Goal: Communication & Community: Answer question/provide support

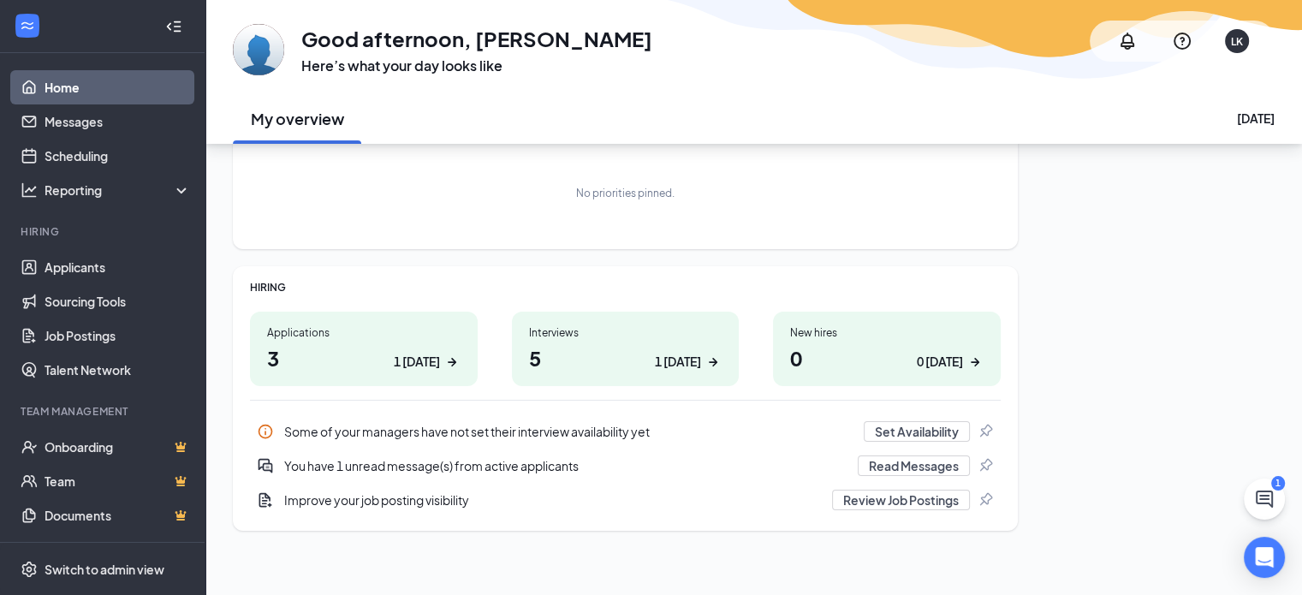
scroll to position [114, 0]
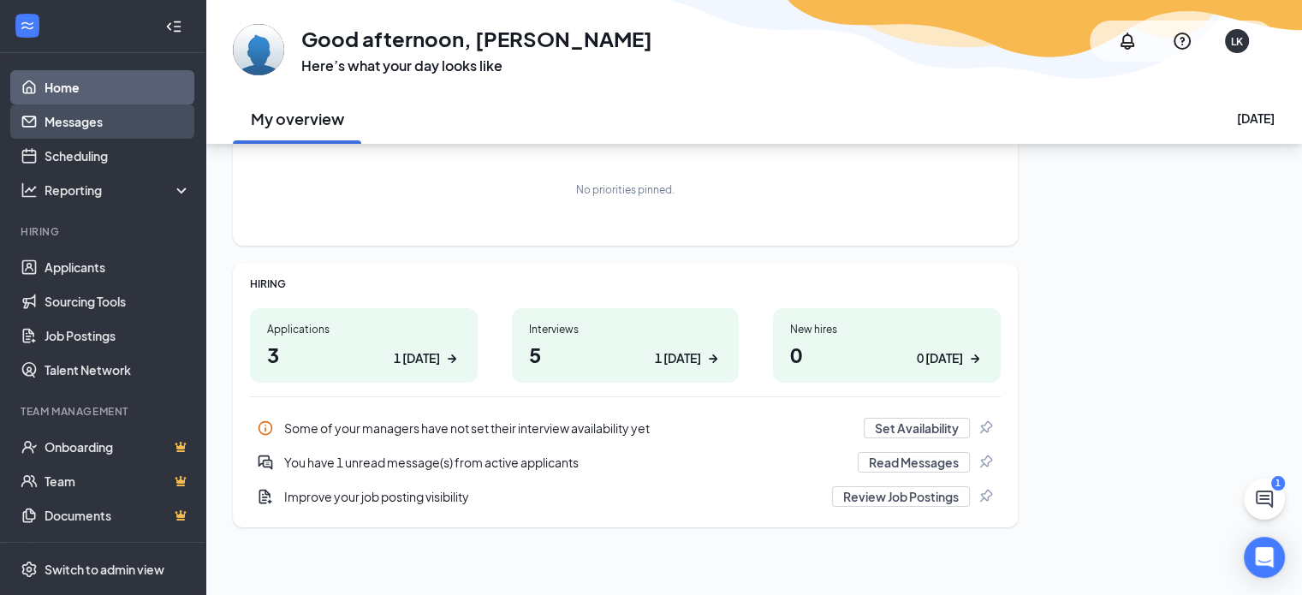
click at [80, 128] on link "Messages" at bounding box center [118, 121] width 146 height 34
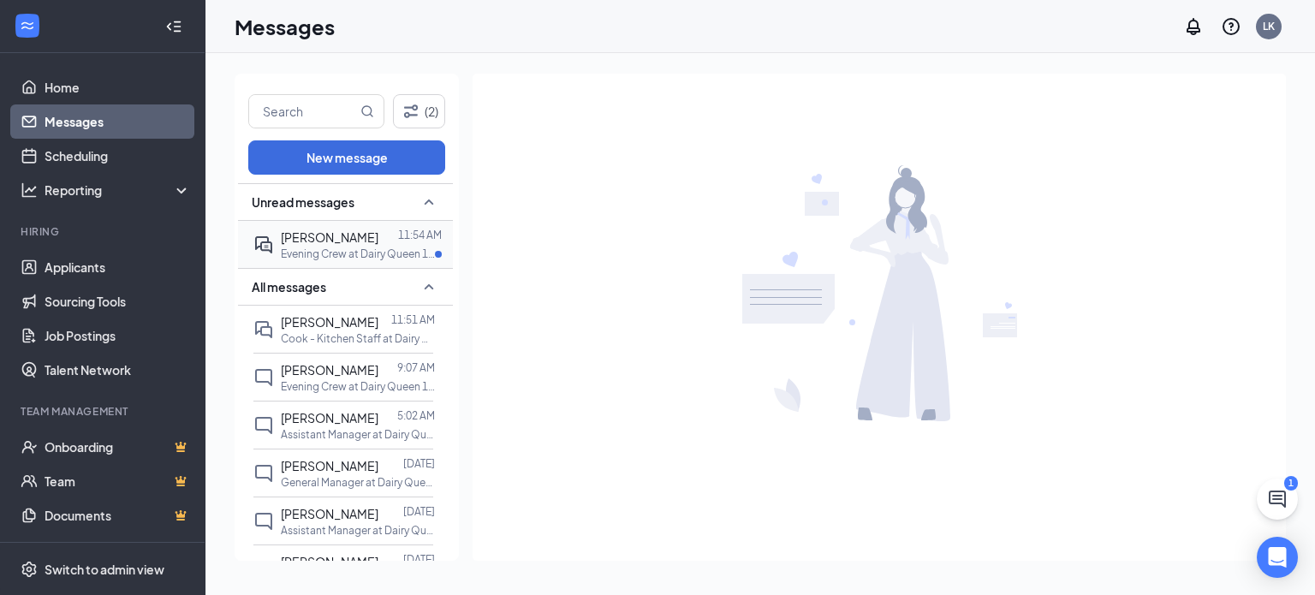
click at [378, 240] on span "[PERSON_NAME]" at bounding box center [330, 236] width 98 height 15
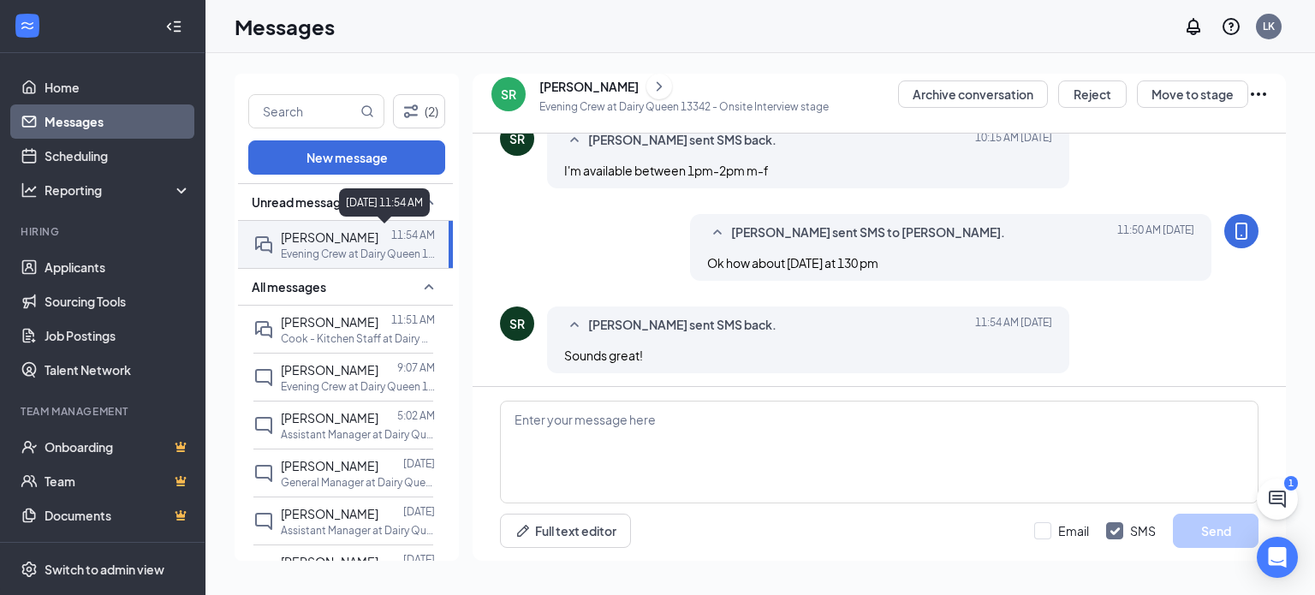
scroll to position [499, 0]
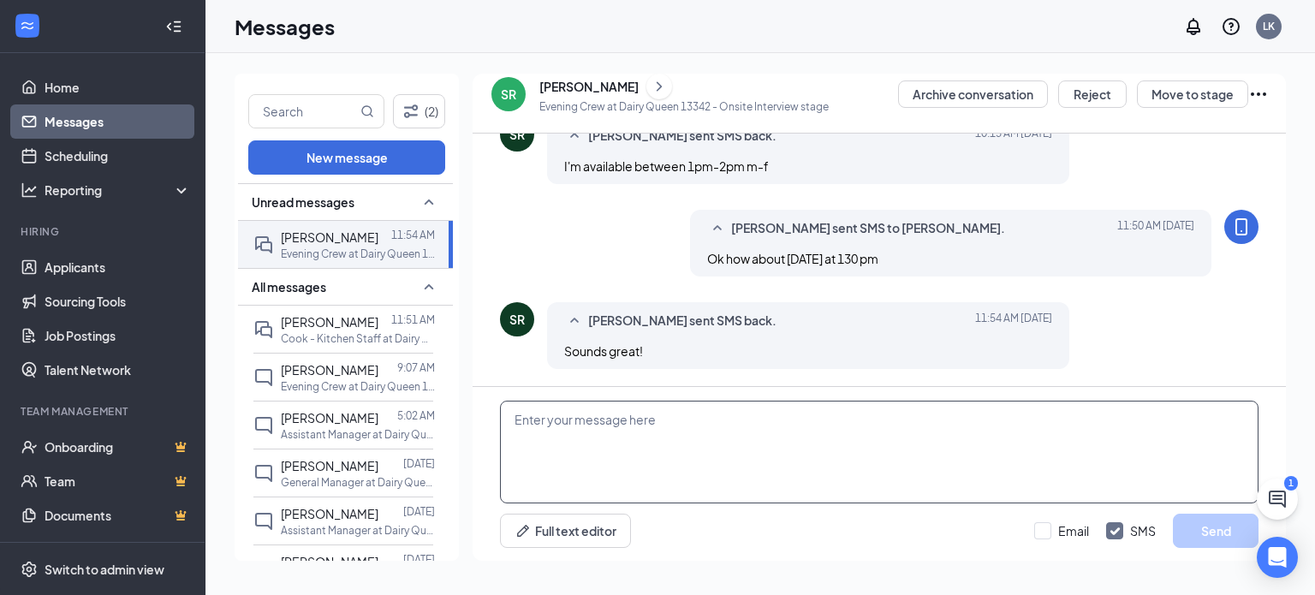
click at [609, 432] on textarea at bounding box center [879, 452] width 758 height 103
type textarea "o"
type textarea "Ok see you then."
click at [1220, 532] on button "Send" at bounding box center [1216, 531] width 86 height 34
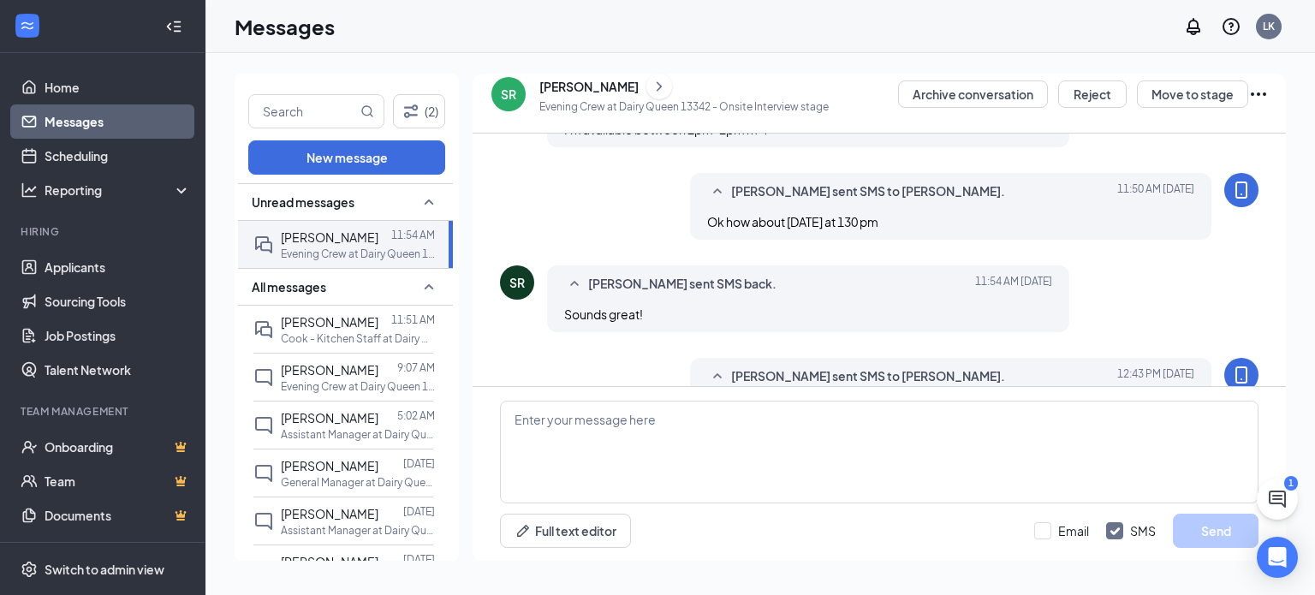
scroll to position [506, 0]
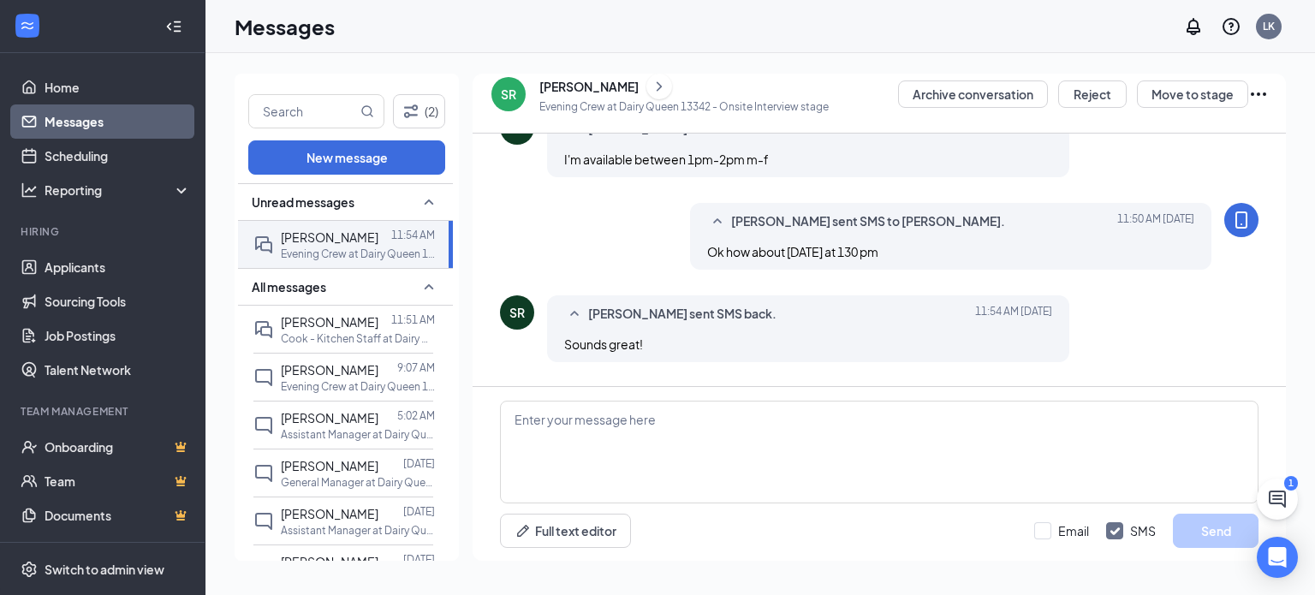
click at [1260, 92] on icon "Ellipses" at bounding box center [1258, 94] width 21 height 21
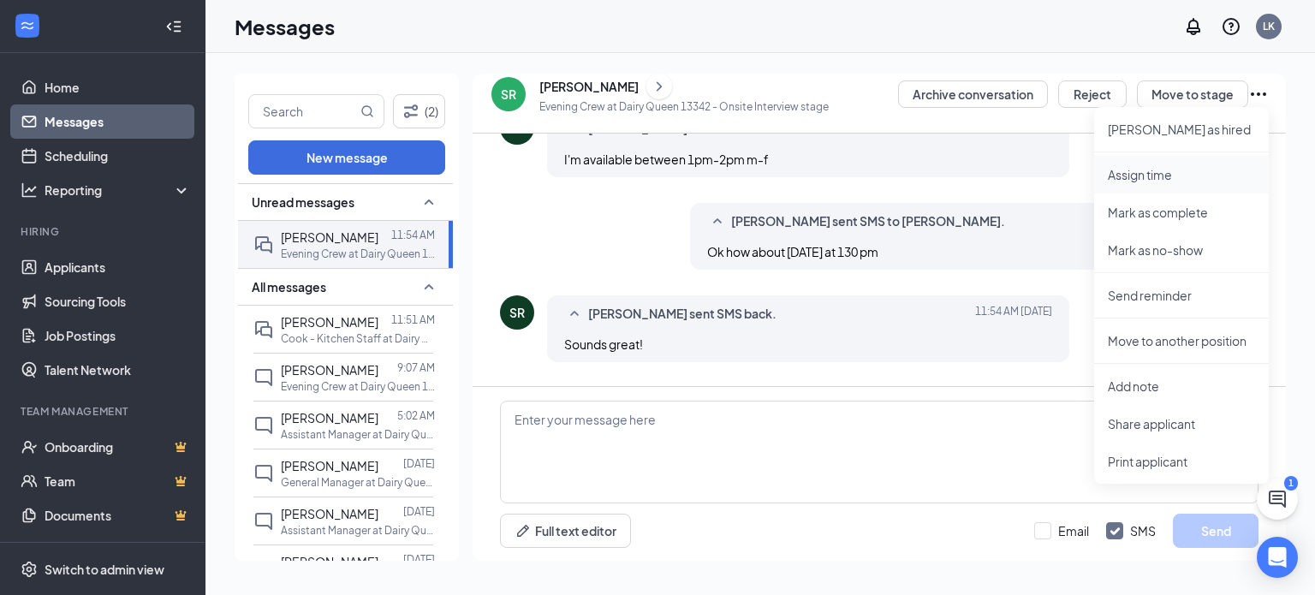
click at [1161, 177] on p "Assign time" at bounding box center [1181, 174] width 147 height 17
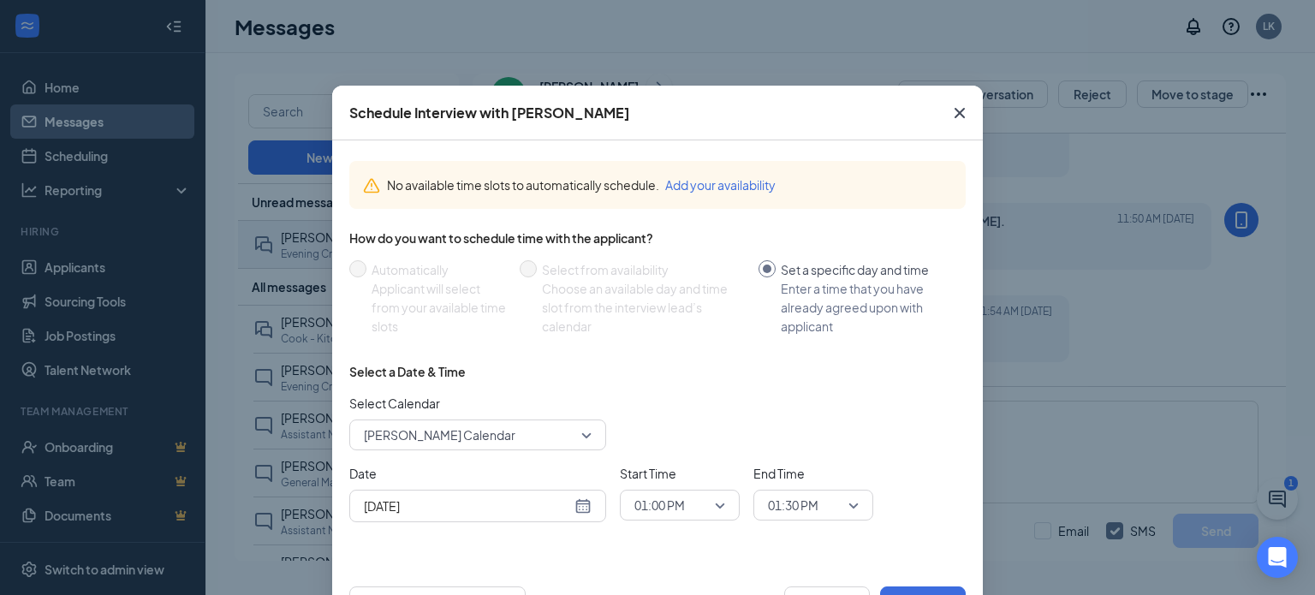
click at [575, 500] on div "[DATE]" at bounding box center [478, 505] width 228 height 19
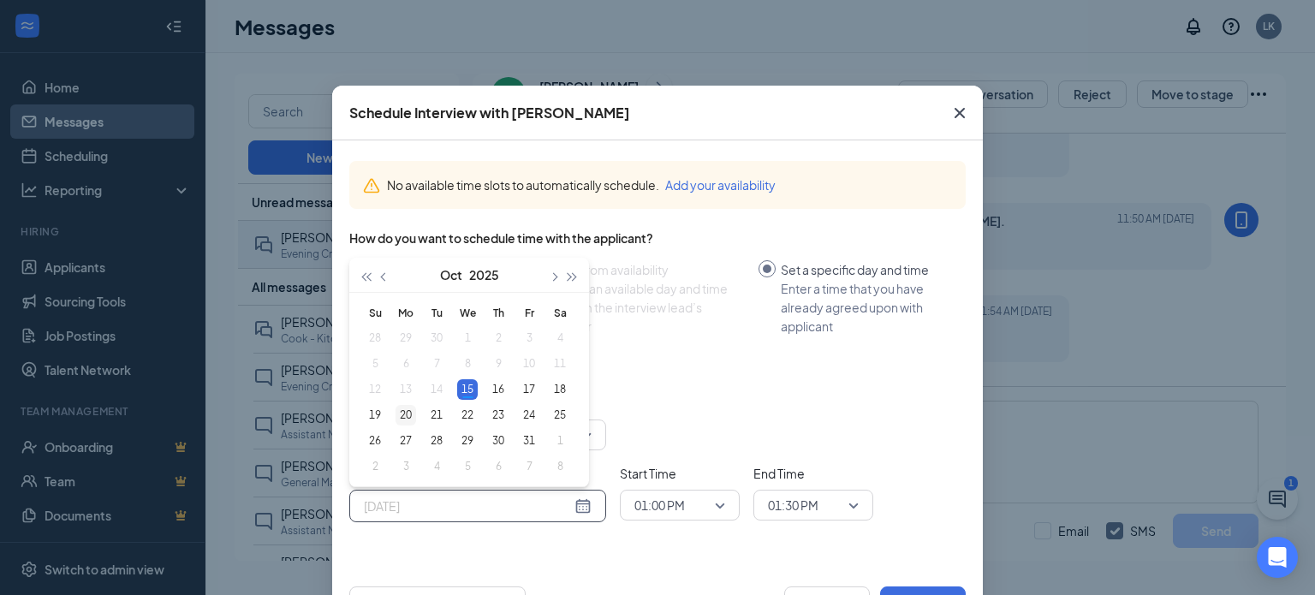
type input "[DATE]"
click at [395, 413] on div "20" at bounding box center [405, 415] width 21 height 21
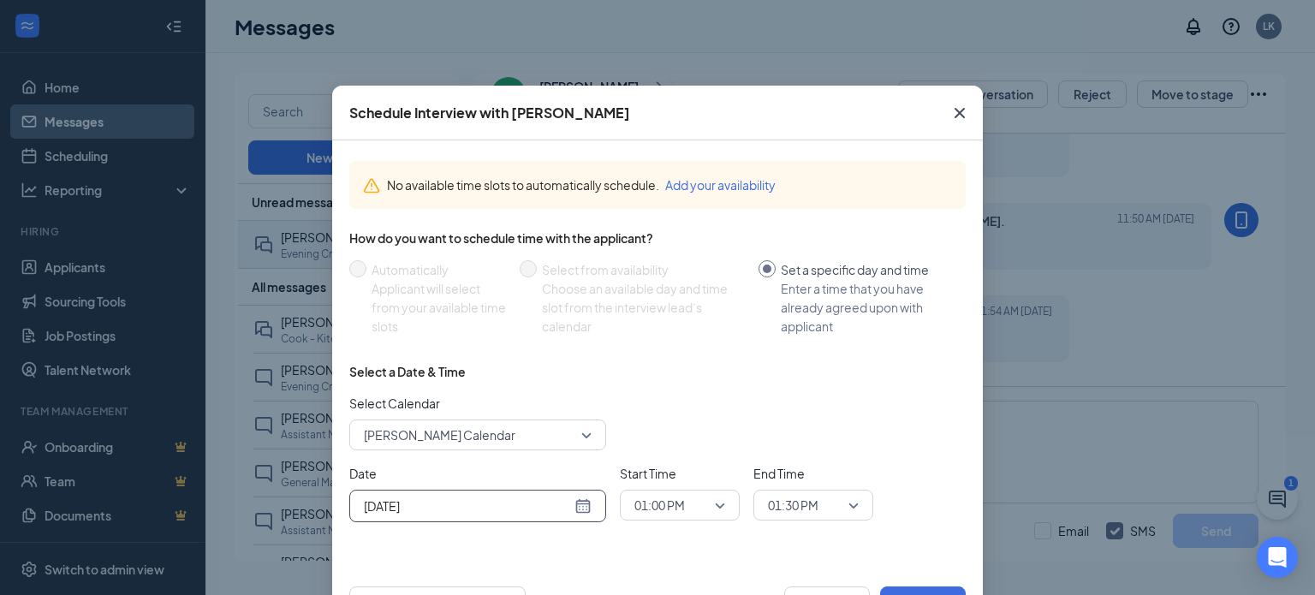
click at [710, 504] on span "01:00 PM" at bounding box center [679, 505] width 91 height 26
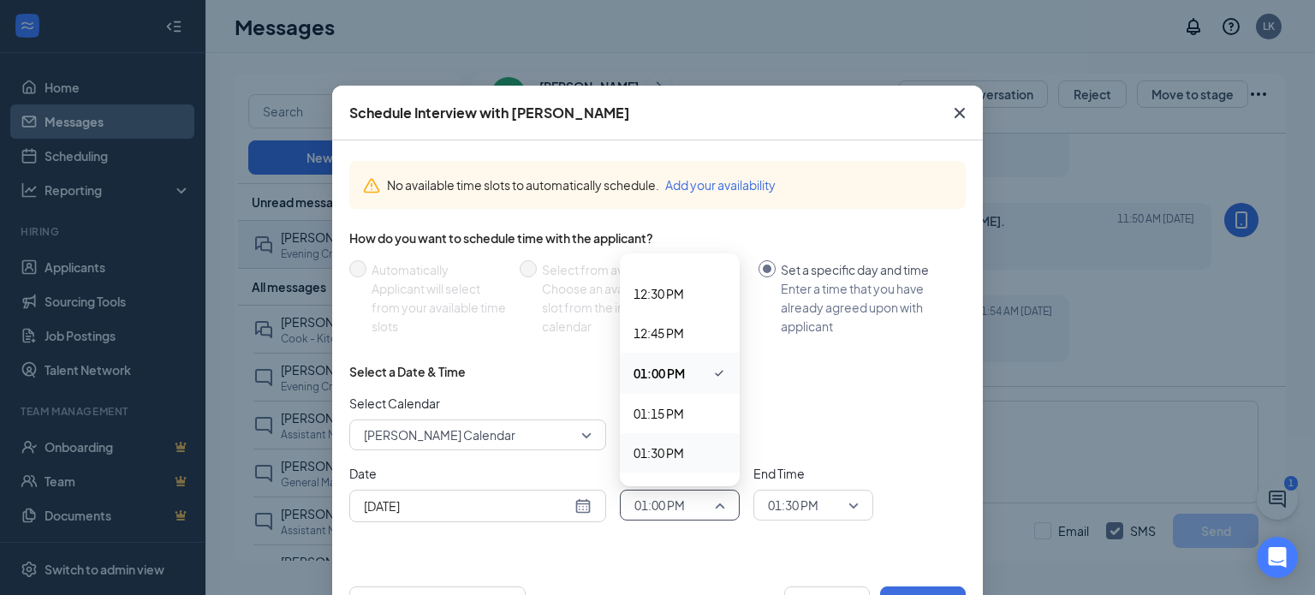
drag, startPoint x: 668, startPoint y: 454, endPoint x: 699, endPoint y: 465, distance: 32.8
click at [668, 455] on span "01:30 PM" at bounding box center [658, 452] width 51 height 19
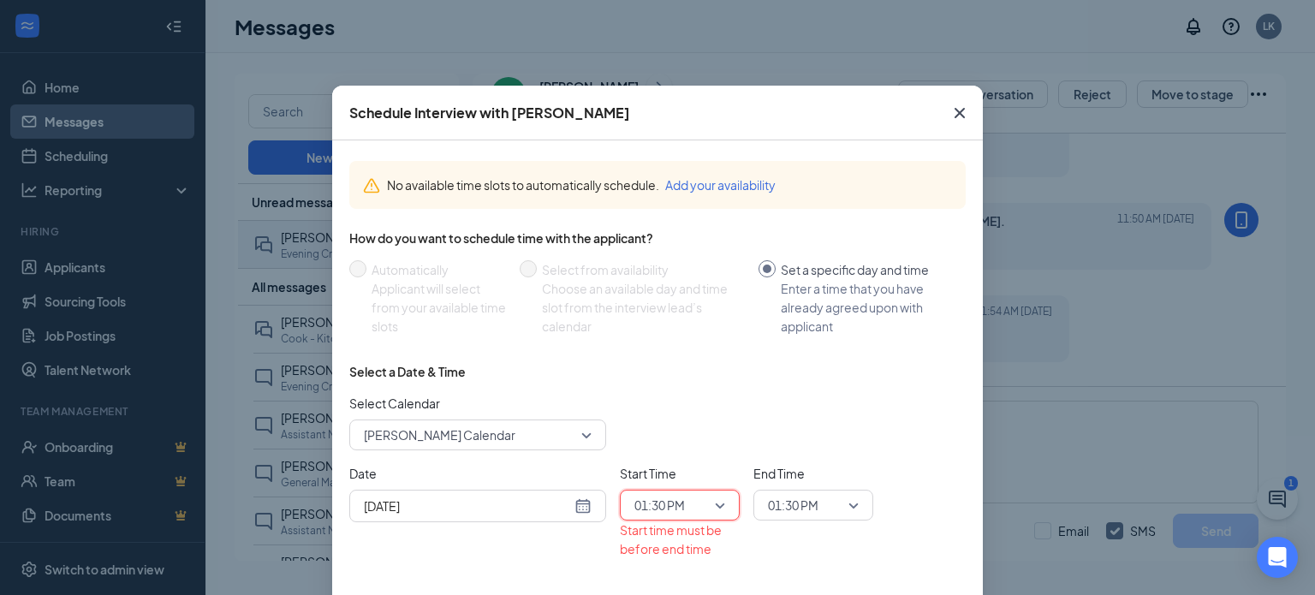
click at [824, 503] on span "01:30 PM" at bounding box center [805, 505] width 75 height 26
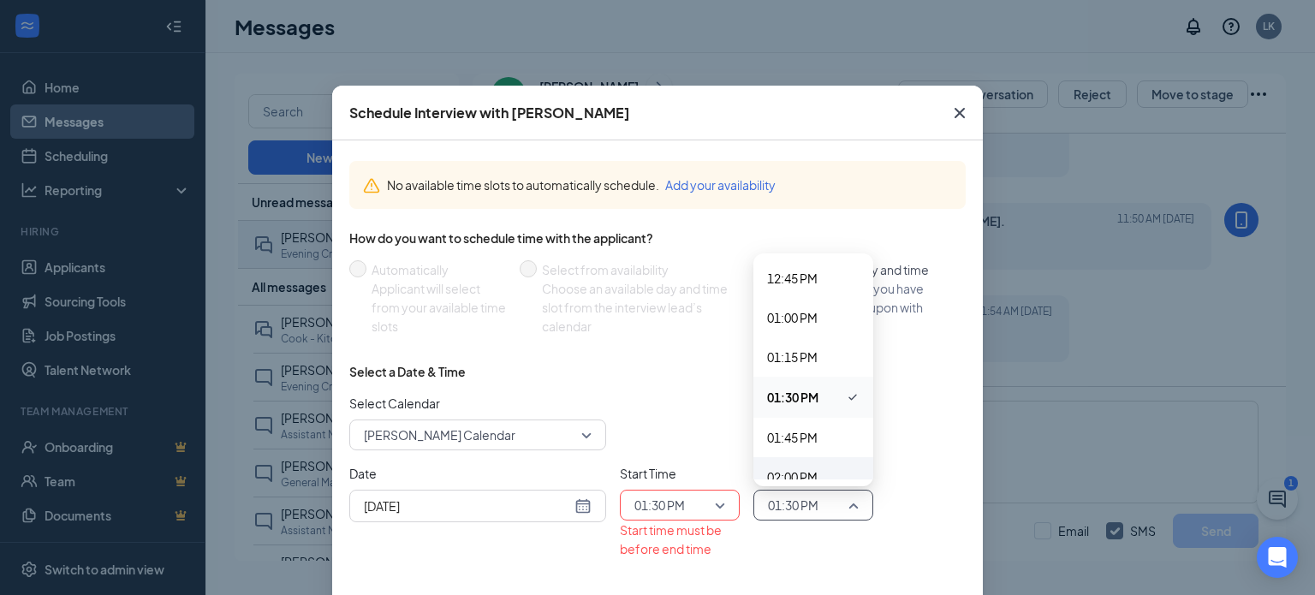
scroll to position [2034, 0]
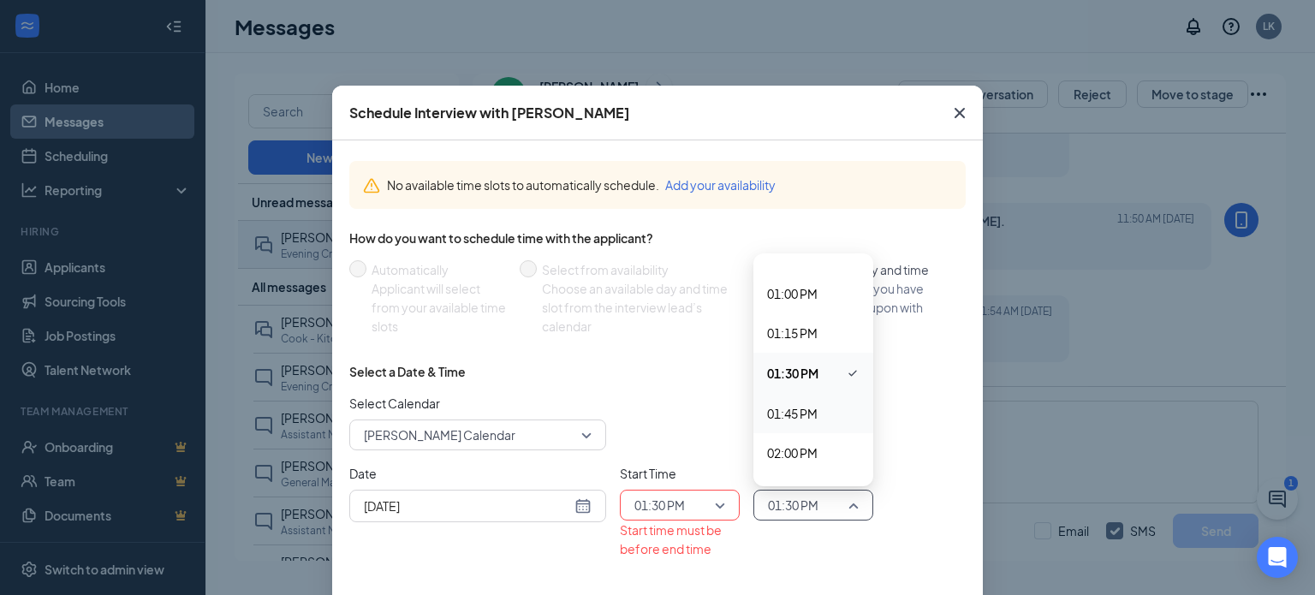
click at [797, 415] on span "01:45 PM" at bounding box center [792, 413] width 51 height 19
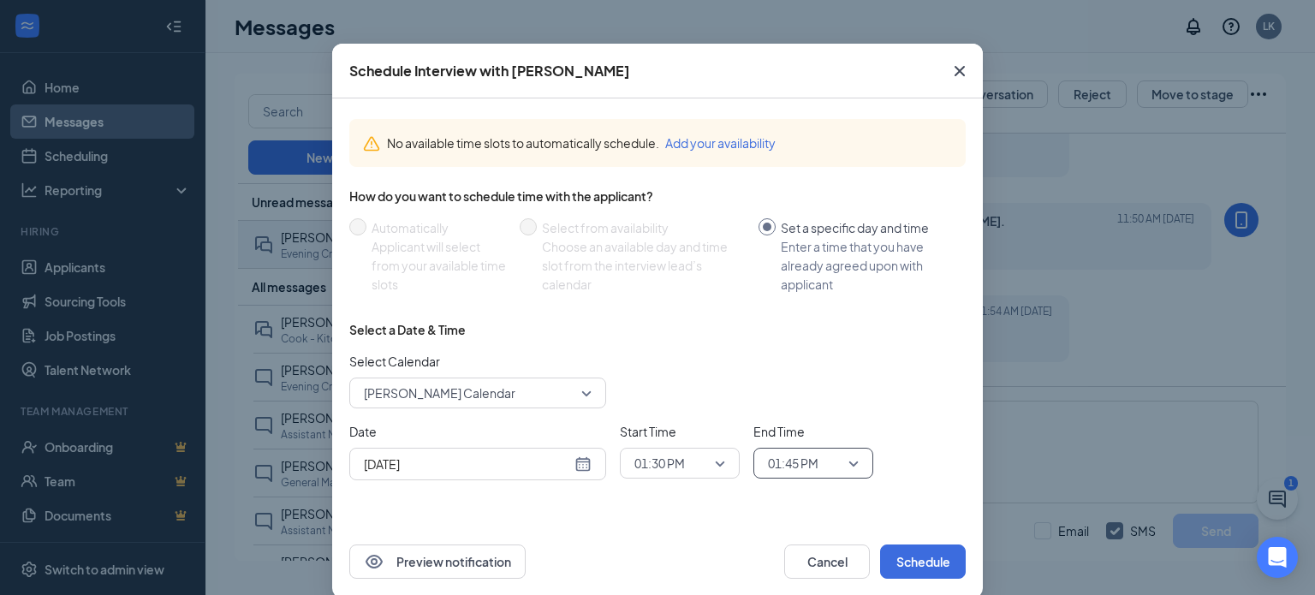
scroll to position [65, 0]
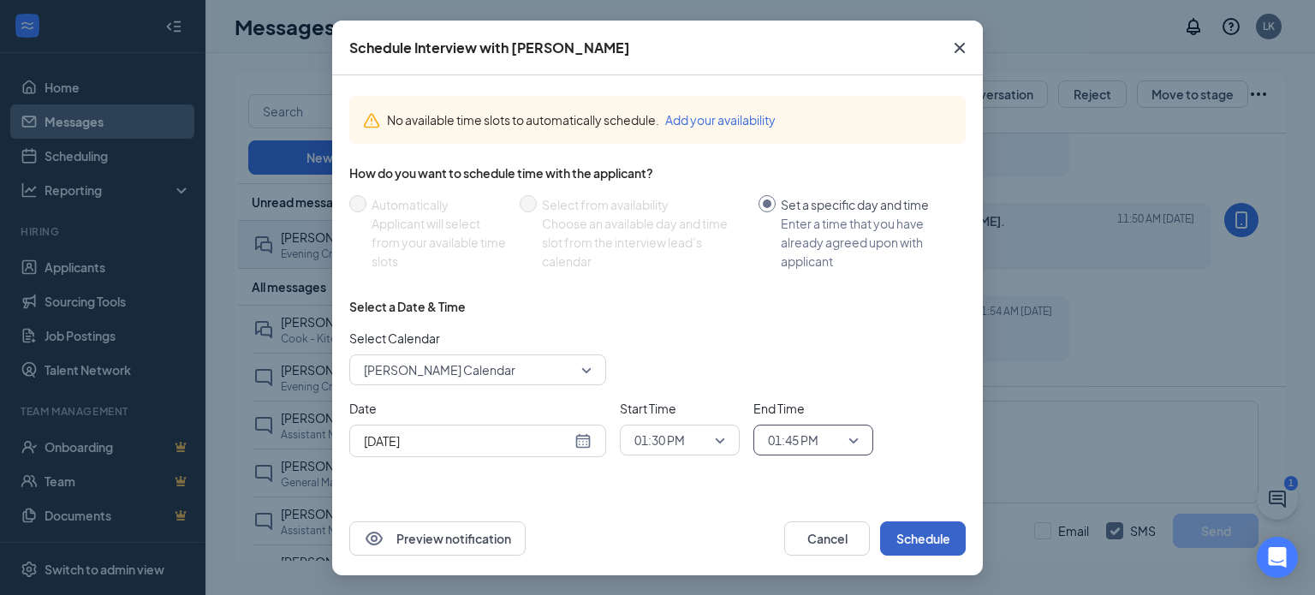
click at [912, 535] on button "Schedule" at bounding box center [923, 538] width 86 height 34
